Goal: Navigation & Orientation: Find specific page/section

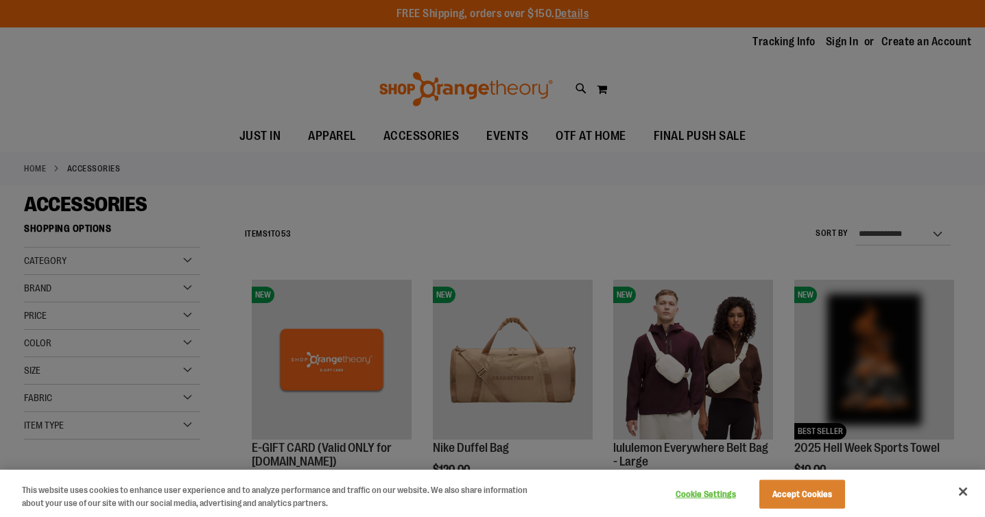
click at [254, 136] on div at bounding box center [492, 258] width 985 height 517
click at [962, 489] on button "Close" at bounding box center [963, 492] width 30 height 30
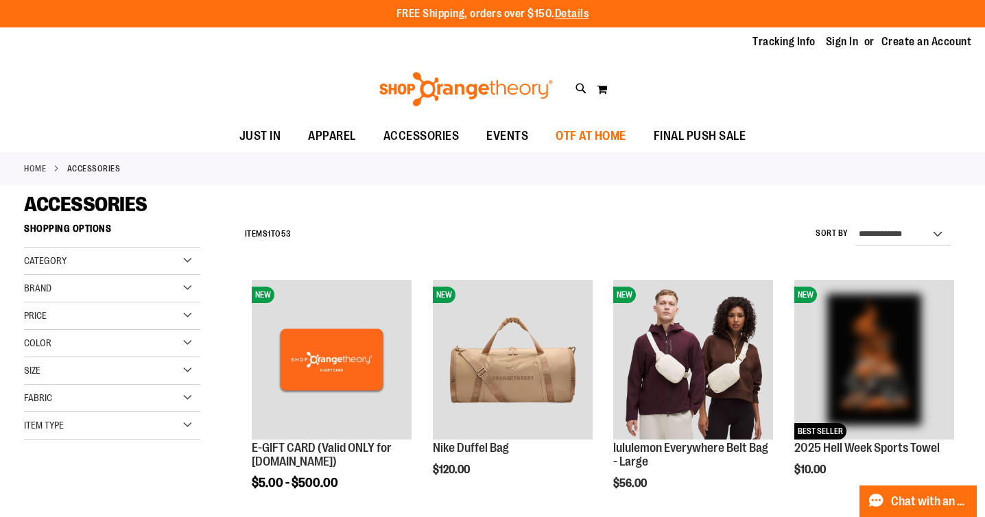
click at [580, 132] on span "OTF AT HOME" at bounding box center [591, 136] width 71 height 31
